Goal: Share content: Share content

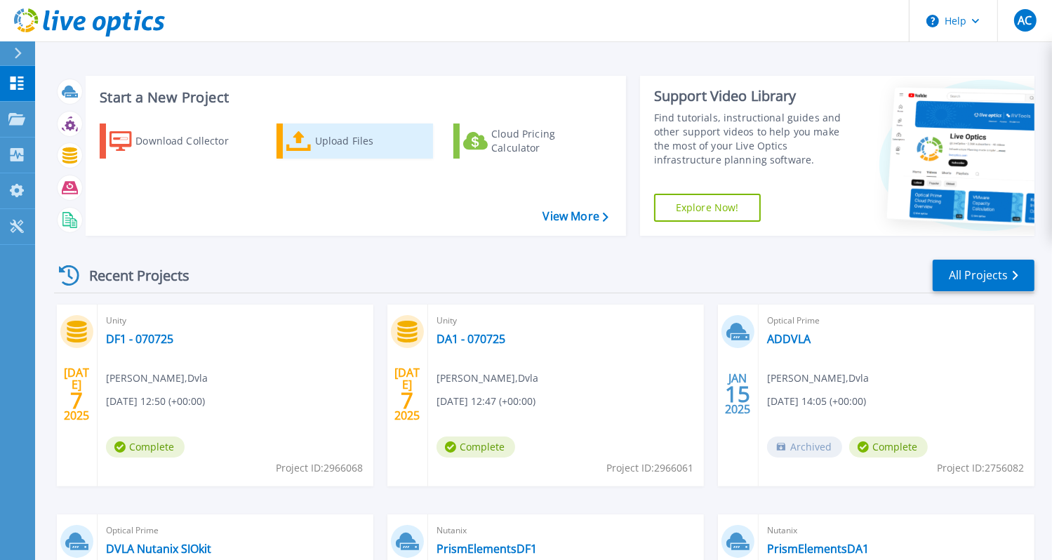
click at [320, 148] on div "Upload Files" at bounding box center [371, 141] width 112 height 28
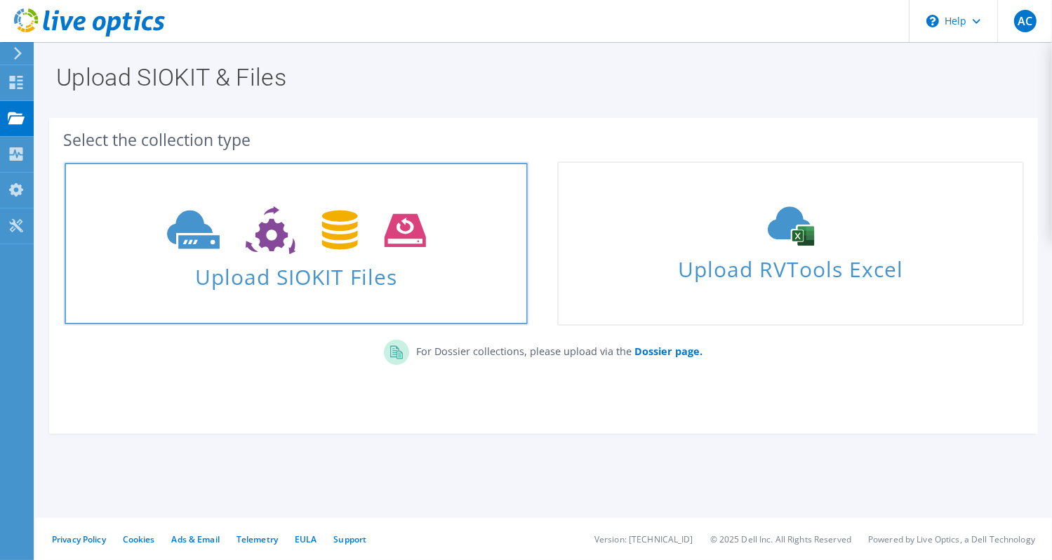
click at [358, 239] on icon at bounding box center [296, 230] width 259 height 48
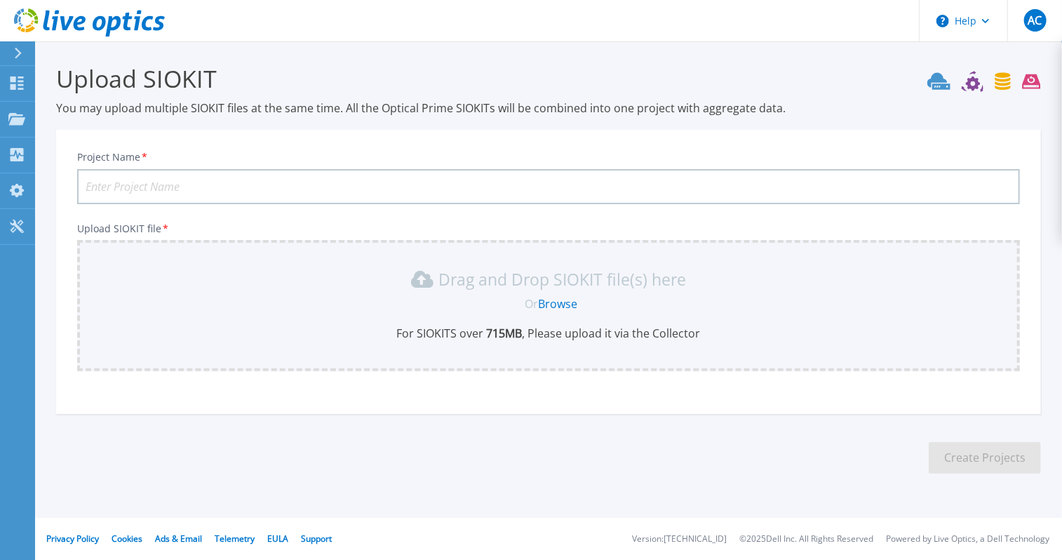
click at [284, 181] on input "Project Name *" at bounding box center [548, 186] width 943 height 35
type input "D"
type input "DA1US01 - 131025"
click at [369, 296] on div "Or Browse" at bounding box center [551, 303] width 920 height 15
click at [657, 319] on div "Drag and Drop SIOKIT file(s) here Or Browse For SIOKITS over 715 MB , Please up…" at bounding box center [549, 304] width 926 height 73
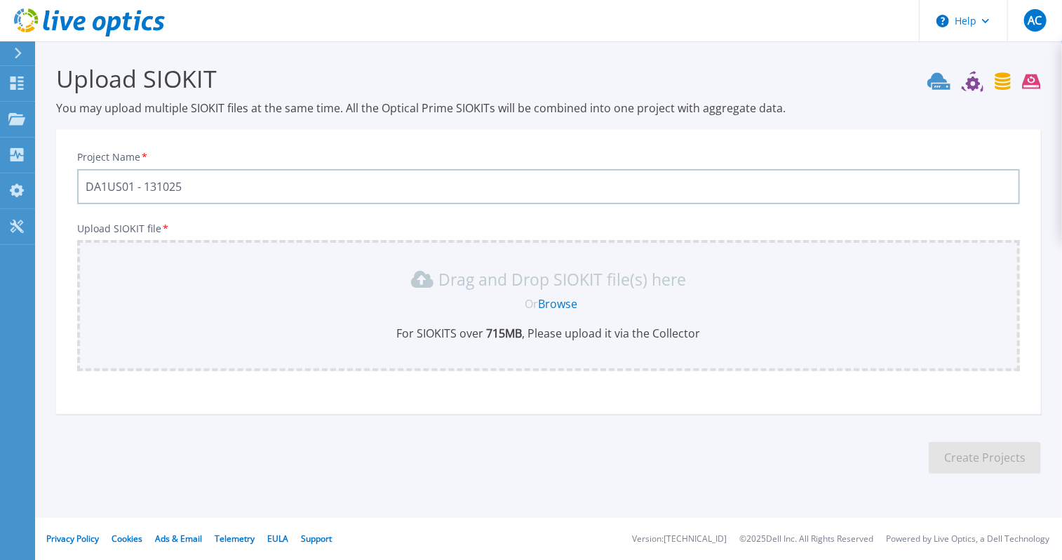
click at [558, 302] on link "Browse" at bounding box center [558, 303] width 39 height 15
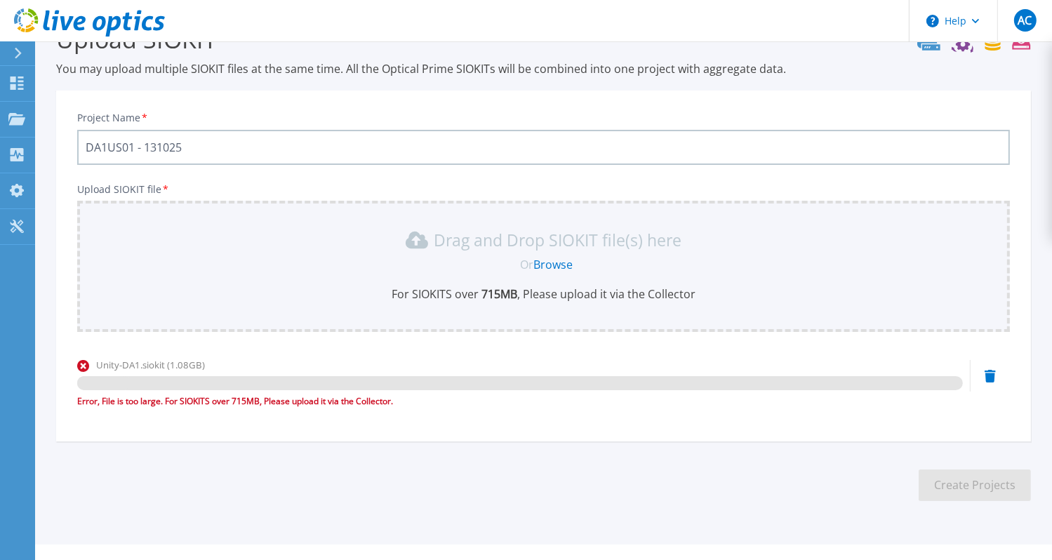
scroll to position [65, 0]
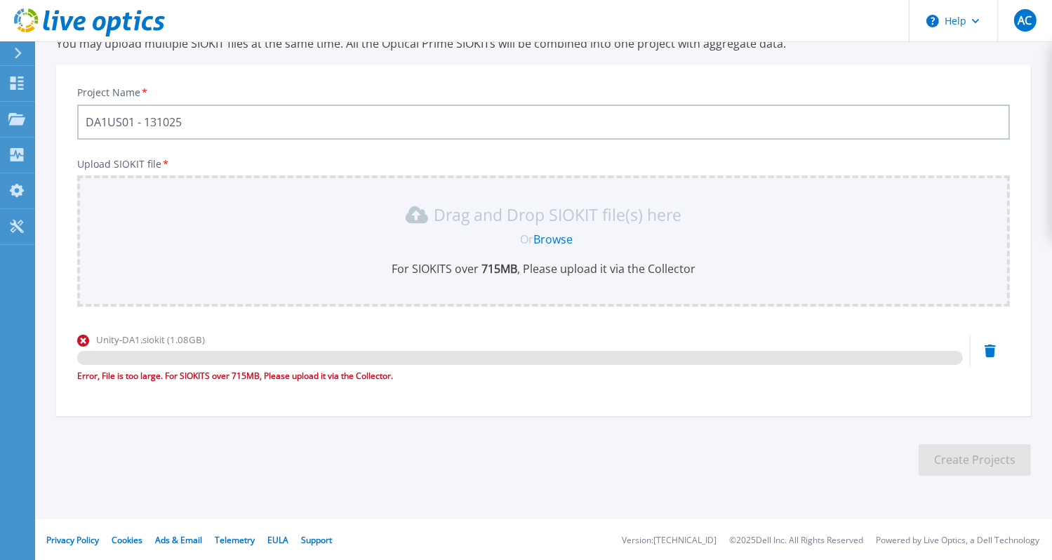
click at [754, 508] on div "Upload SIOKIT You may upload multiple SIOKIT files at the same time. All the Op…" at bounding box center [526, 248] width 1052 height 626
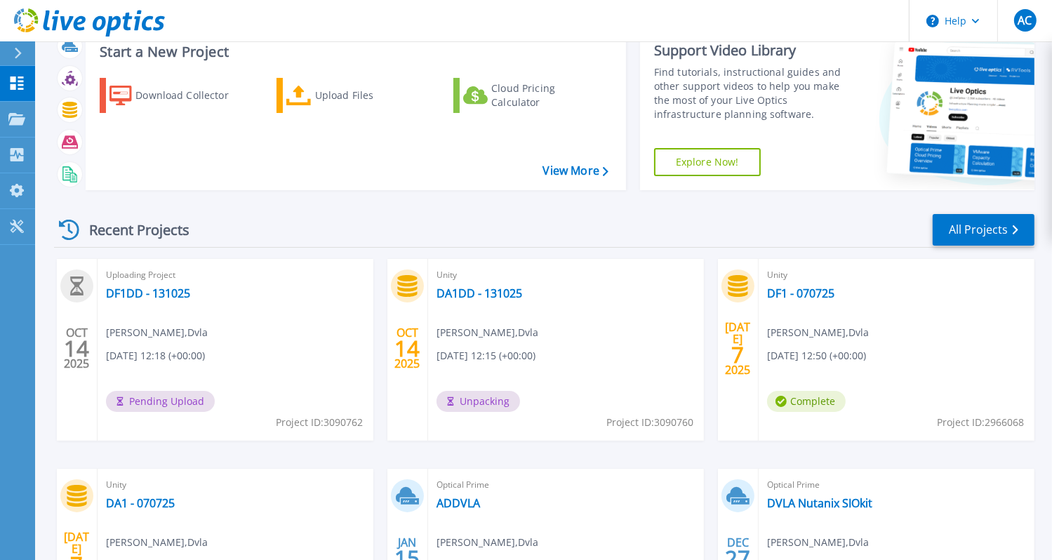
scroll to position [46, 0]
click at [130, 289] on link "DF1DD - 131025" at bounding box center [148, 293] width 84 height 14
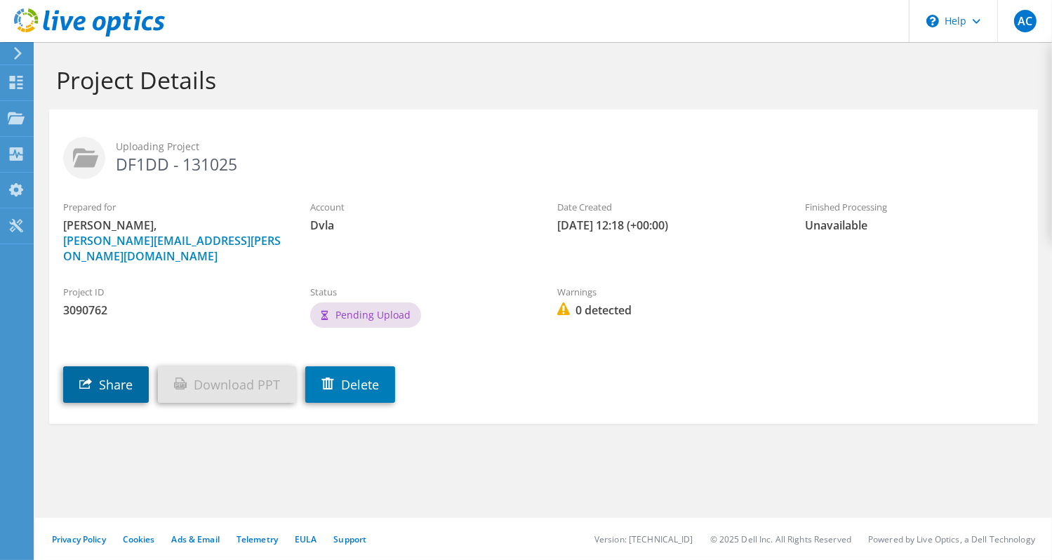
click at [101, 374] on link "Share" at bounding box center [106, 384] width 86 height 36
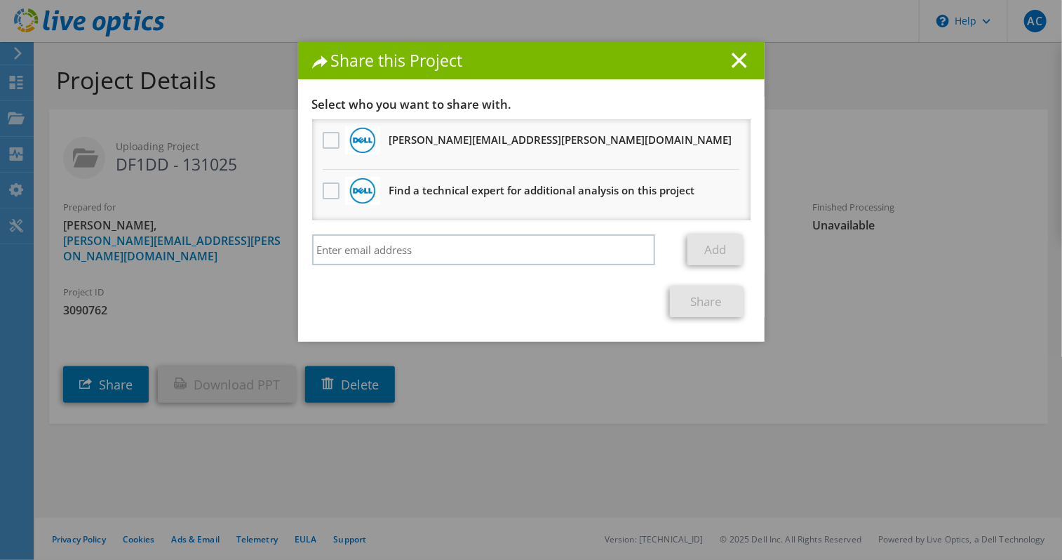
click at [321, 124] on li "[PERSON_NAME][EMAIL_ADDRESS][PERSON_NAME][DOMAIN_NAME] Will receive an anonymou…" at bounding box center [531, 144] width 438 height 51
click at [323, 138] on label at bounding box center [333, 140] width 20 height 17
click at [0, 0] on input "checkbox" at bounding box center [0, 0] width 0 height 0
click at [696, 301] on link "Share" at bounding box center [707, 301] width 74 height 31
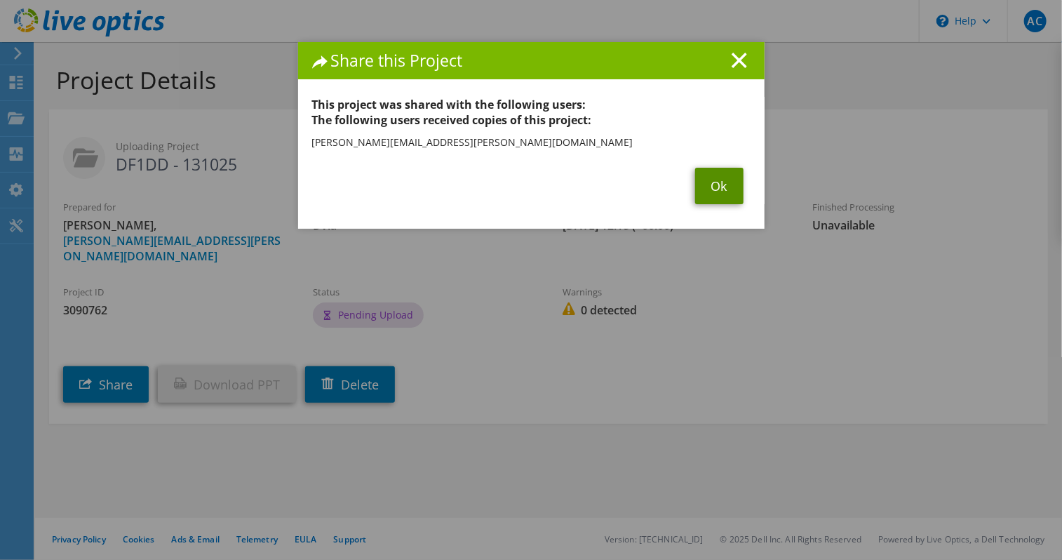
click at [711, 185] on link "Ok" at bounding box center [719, 186] width 48 height 36
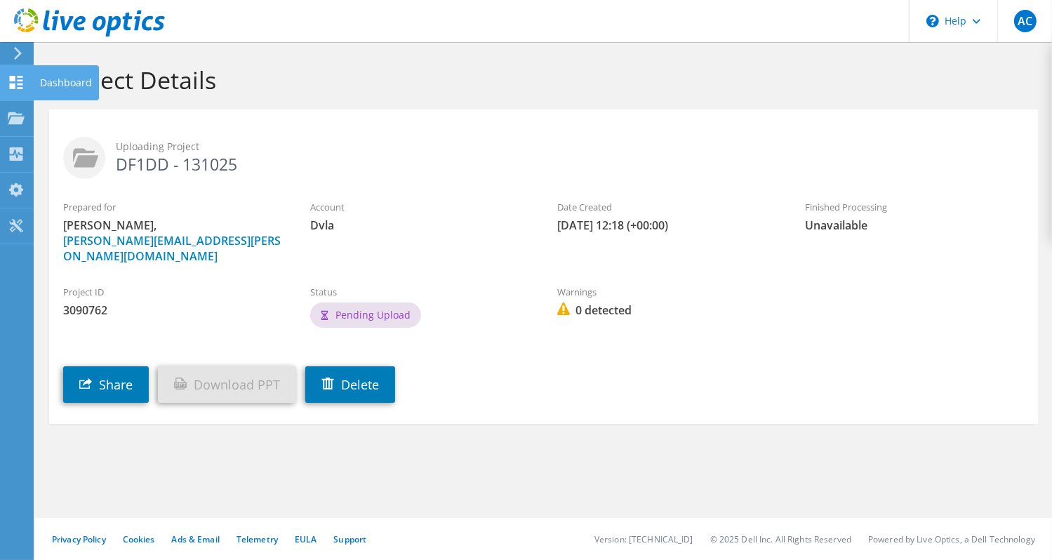
click at [16, 79] on icon at bounding box center [16, 82] width 17 height 13
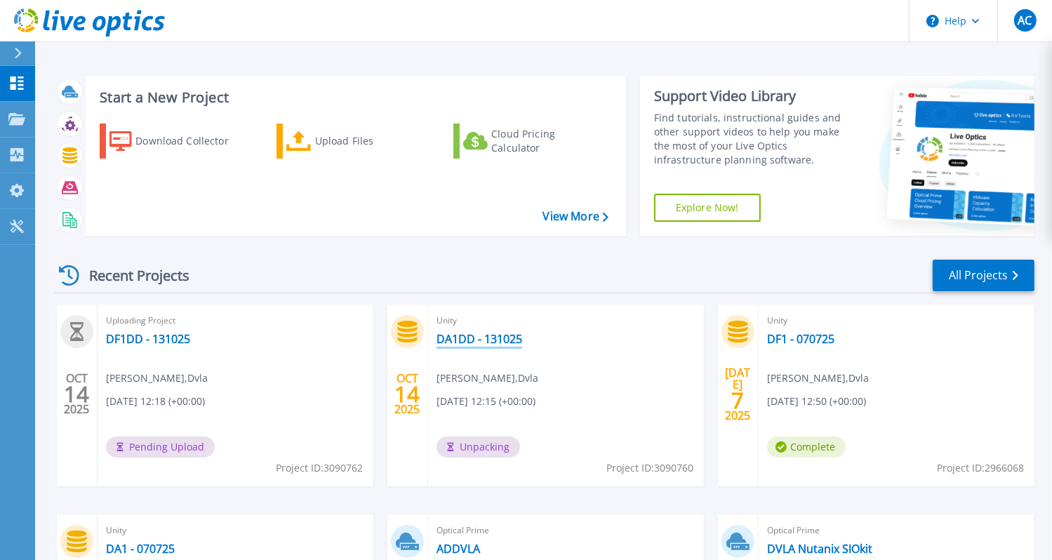
click at [471, 340] on link "DA1DD - 131025" at bounding box center [479, 339] width 86 height 14
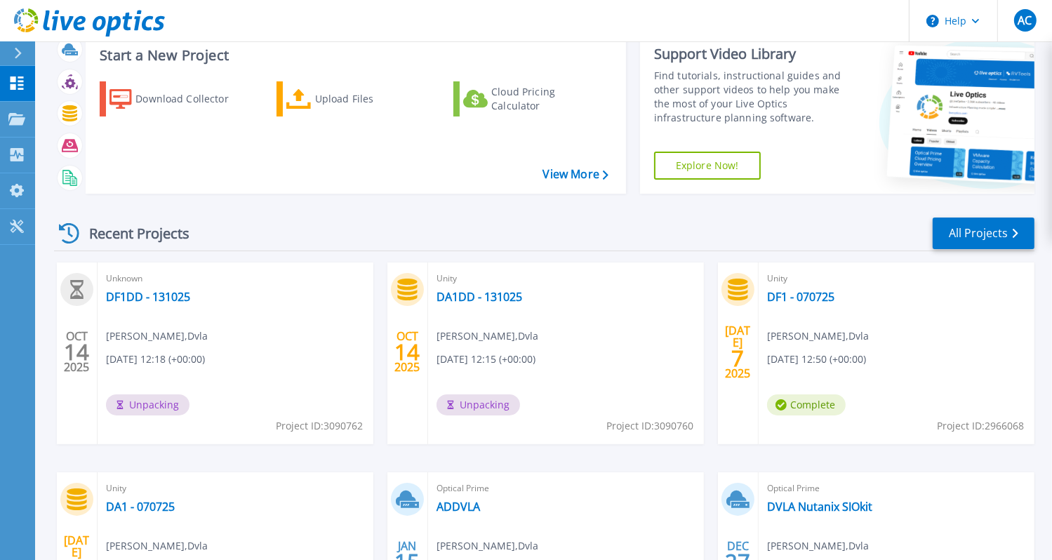
scroll to position [46, 0]
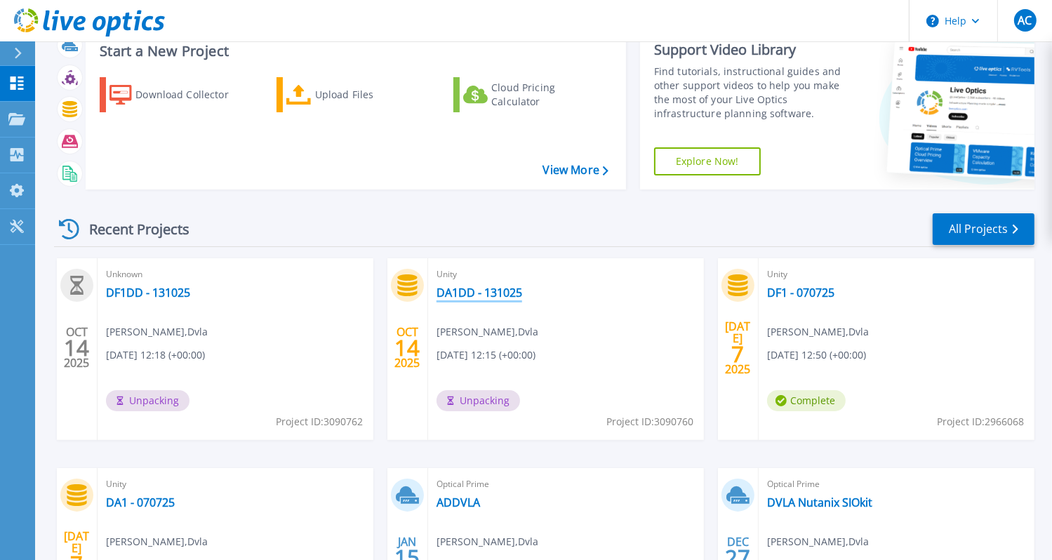
click at [485, 287] on link "DA1DD - 131025" at bounding box center [479, 293] width 86 height 14
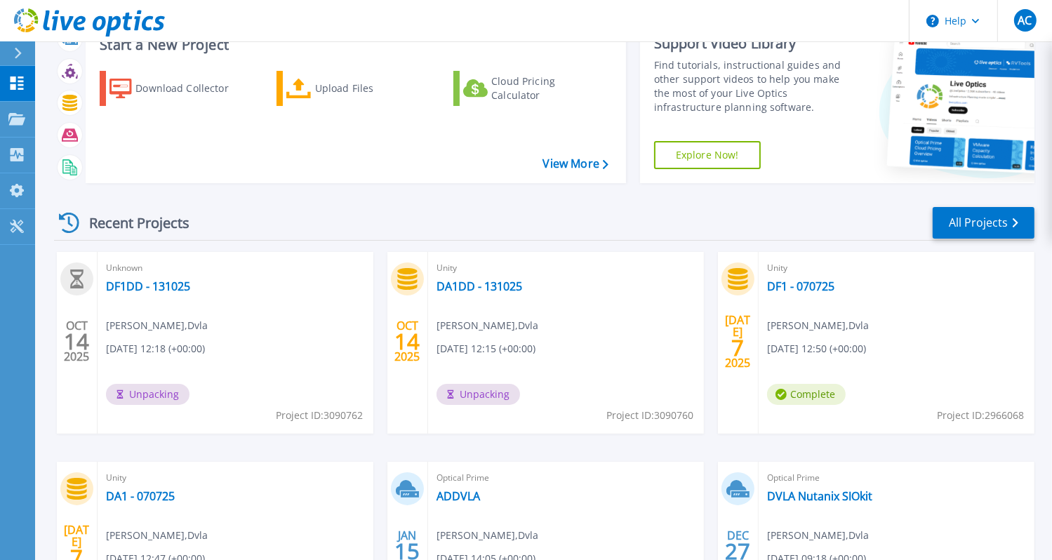
scroll to position [70, 0]
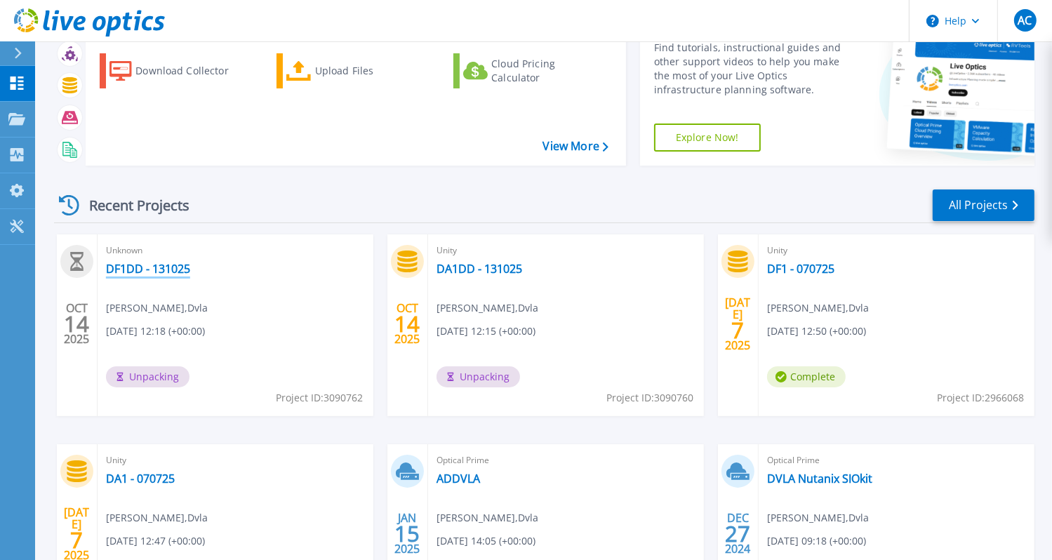
click at [171, 262] on link "DF1DD - 131025" at bounding box center [148, 269] width 84 height 14
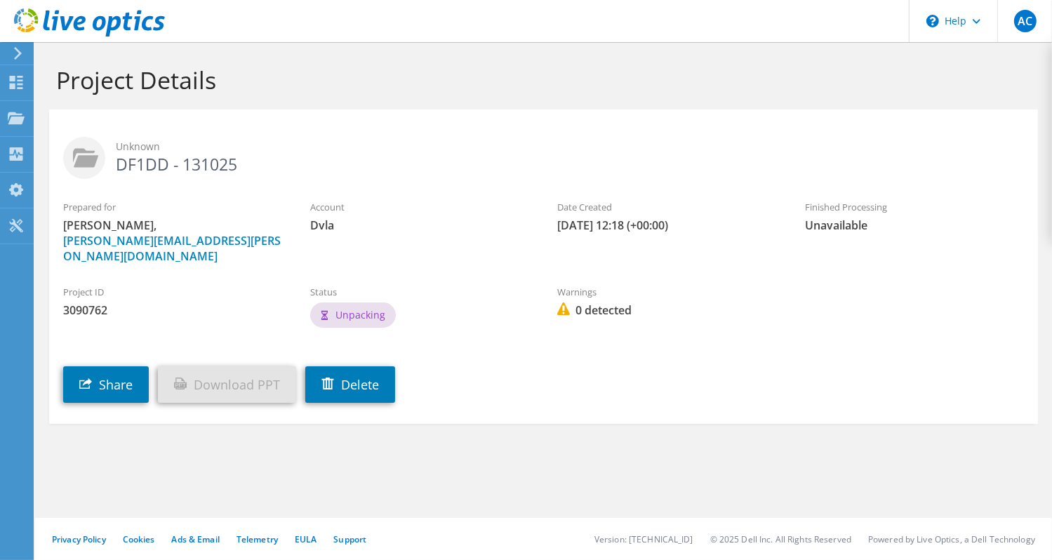
click at [18, 53] on icon at bounding box center [18, 53] width 11 height 13
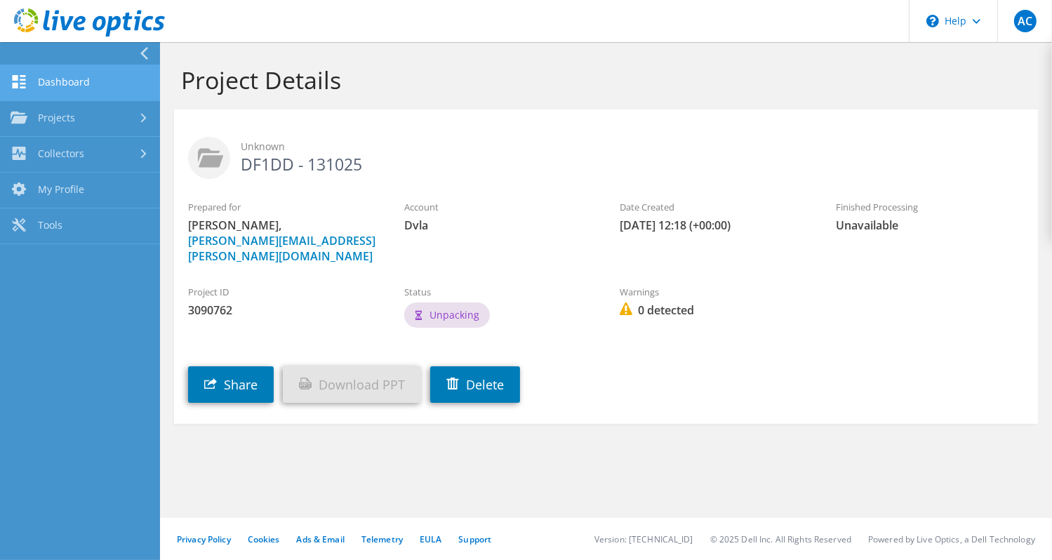
click at [35, 83] on link "Dashboard" at bounding box center [80, 83] width 160 height 36
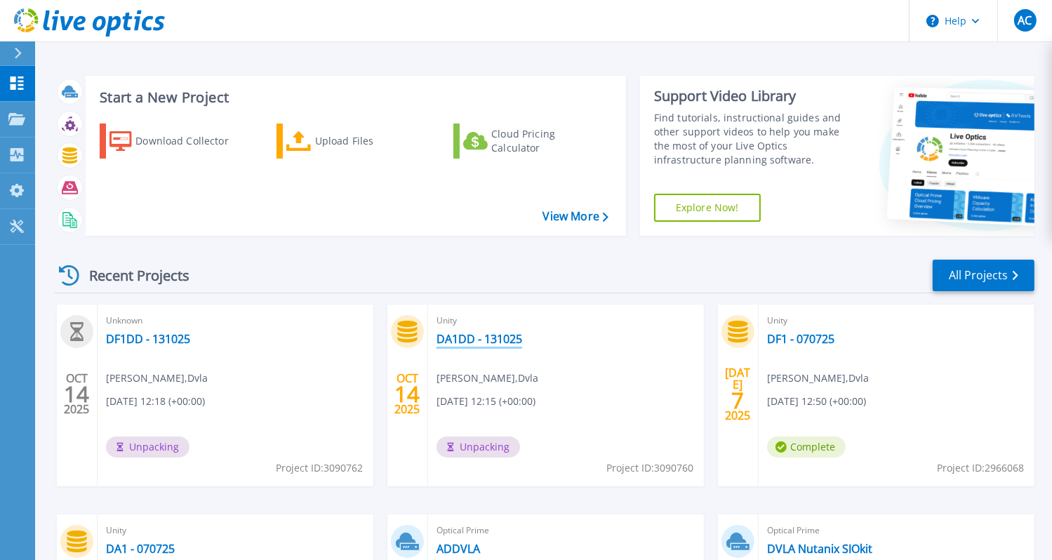
click at [484, 332] on link "DA1DD - 131025" at bounding box center [479, 339] width 86 height 14
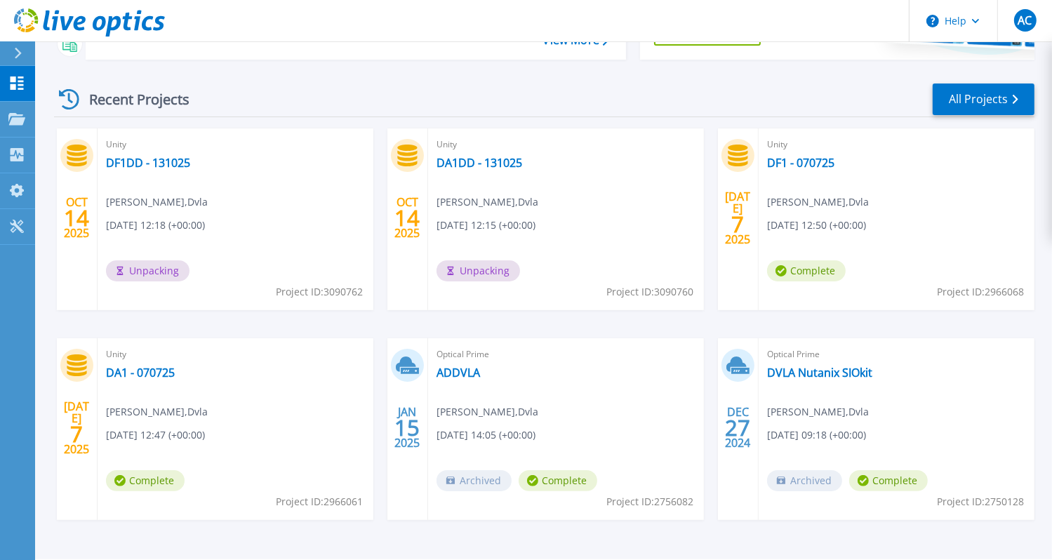
scroll to position [187, 0]
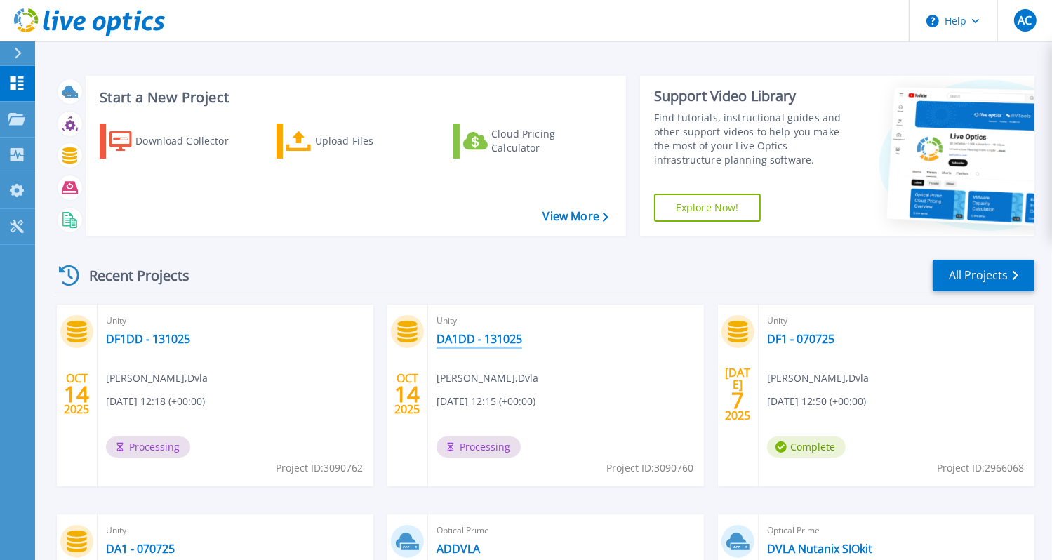
click at [438, 341] on link "DA1DD - 131025" at bounding box center [479, 339] width 86 height 14
click at [484, 342] on link "DA1DD - 131025" at bounding box center [479, 339] width 86 height 14
